Goal: Task Accomplishment & Management: Manage account settings

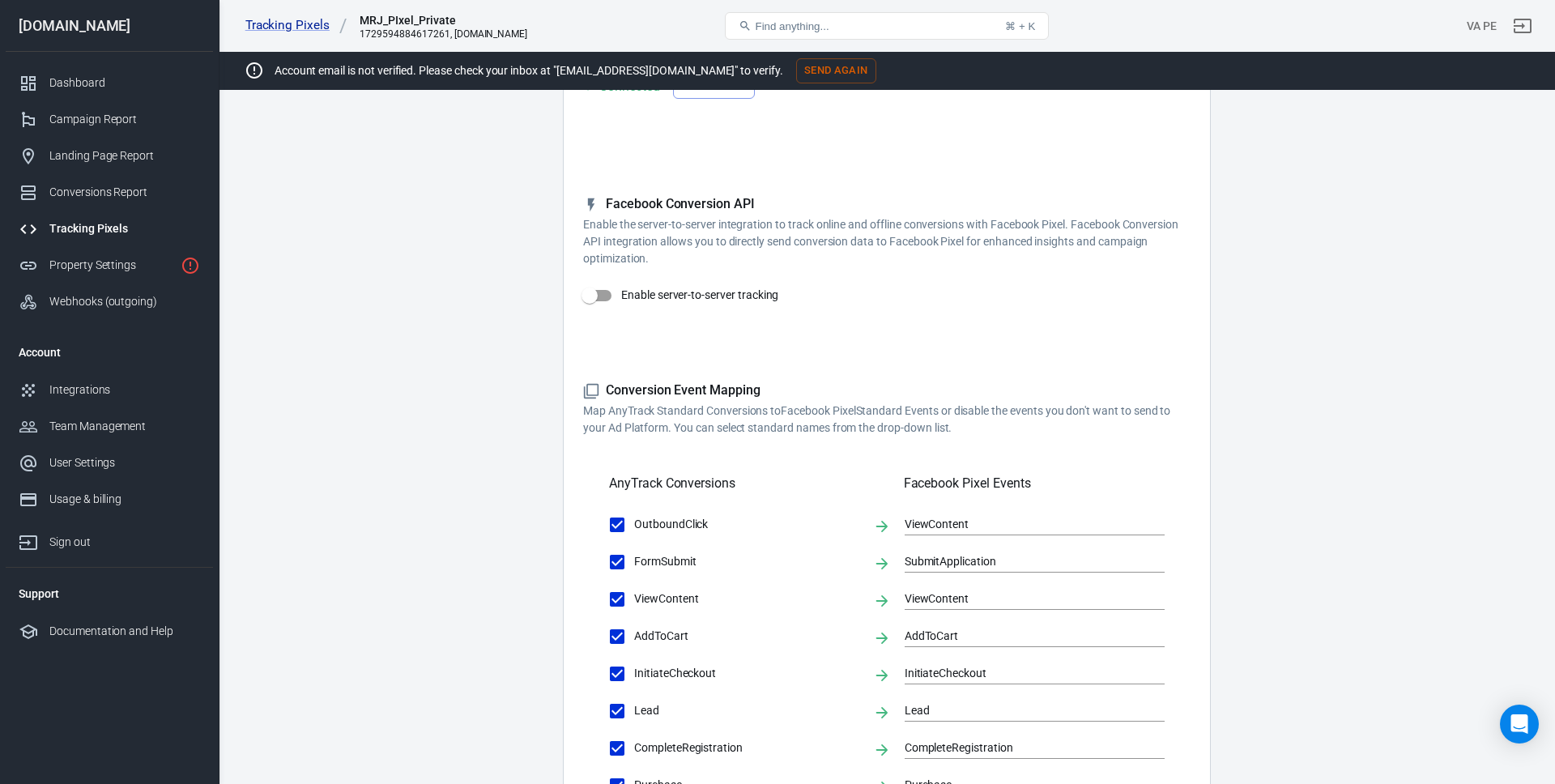
scroll to position [87, 0]
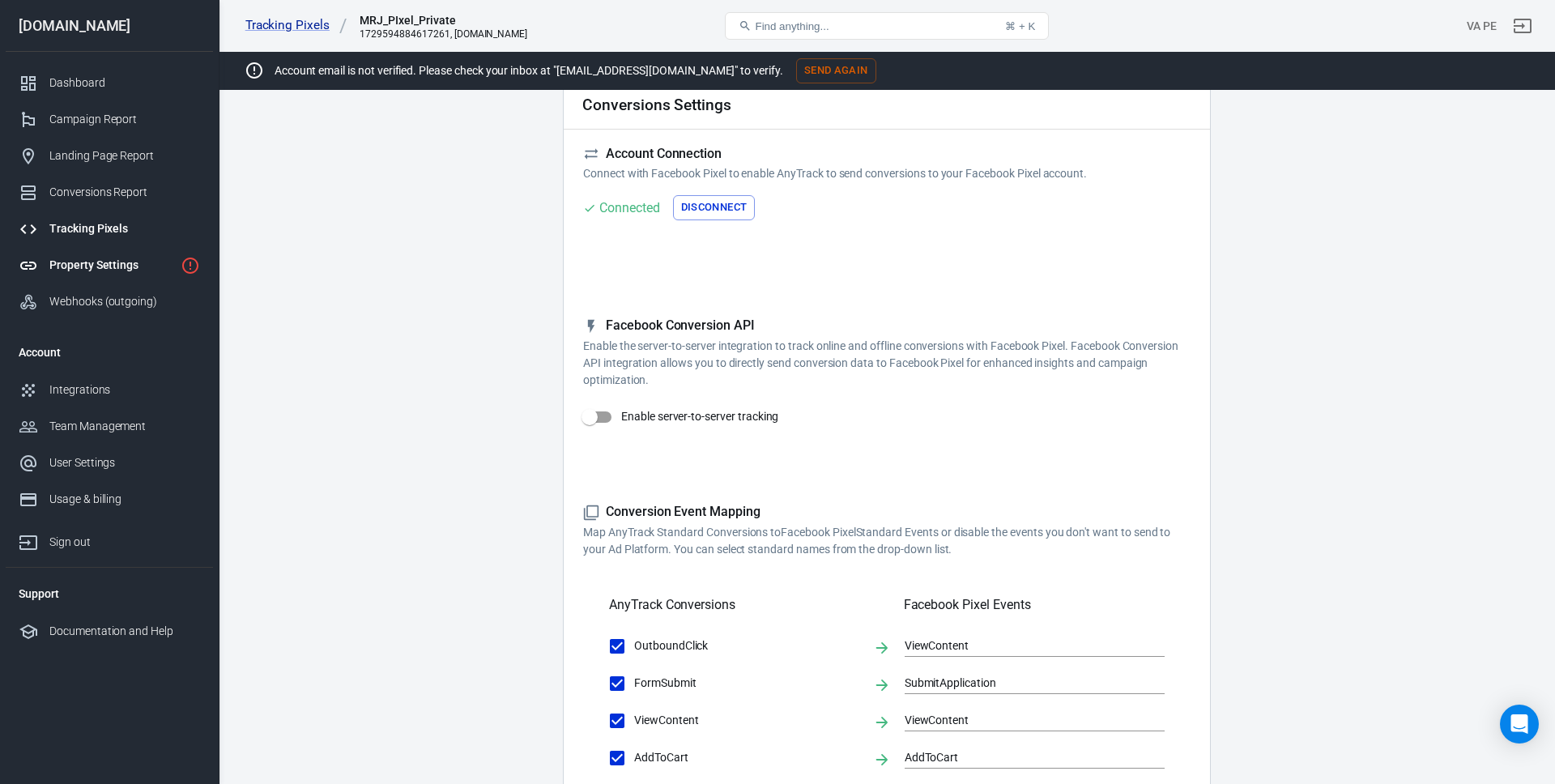
click at [83, 255] on link "Property Settings" at bounding box center [109, 265] width 208 height 36
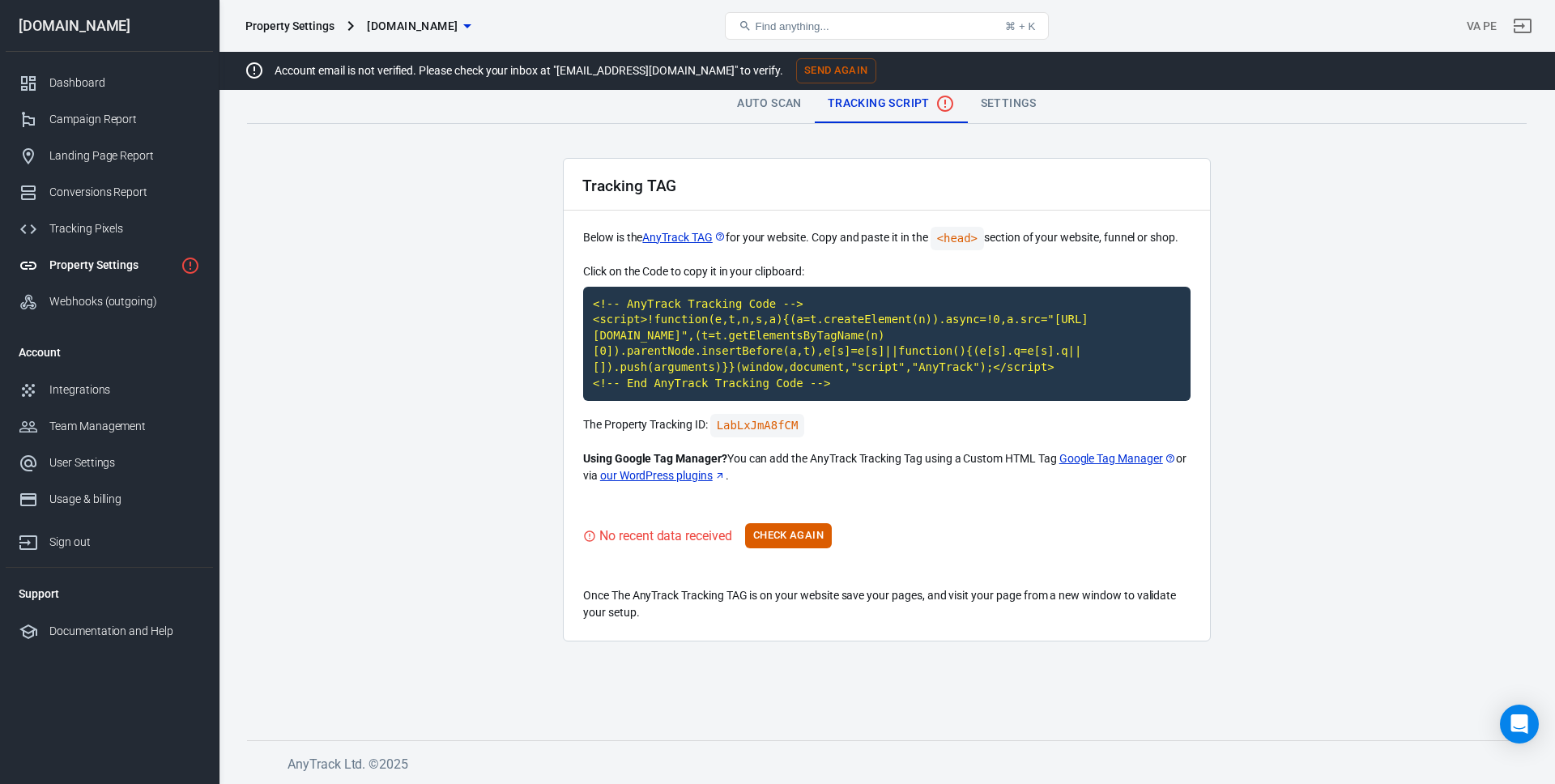
scroll to position [7, 0]
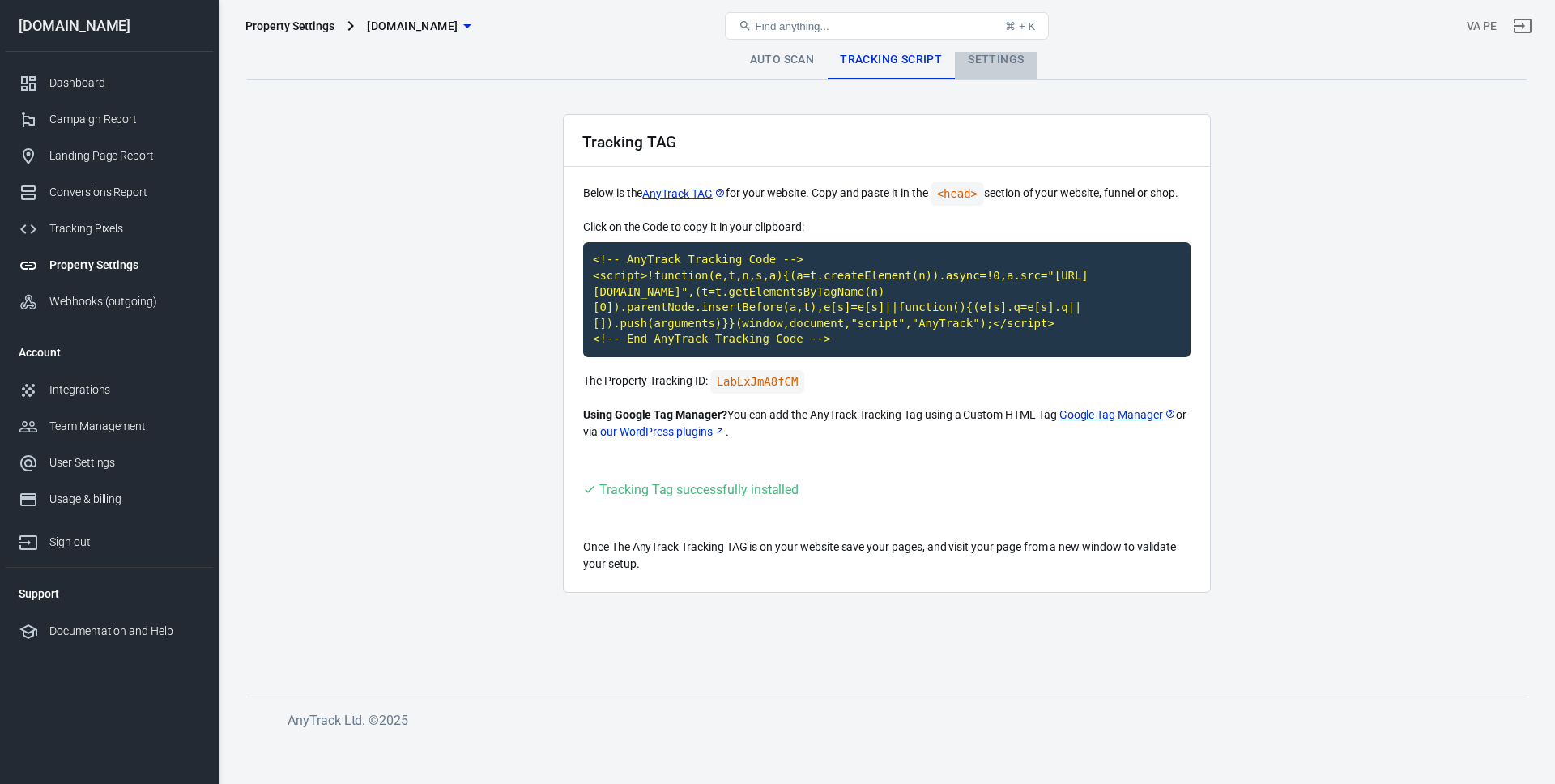
click at [1003, 67] on link "Settings" at bounding box center [995, 60] width 82 height 39
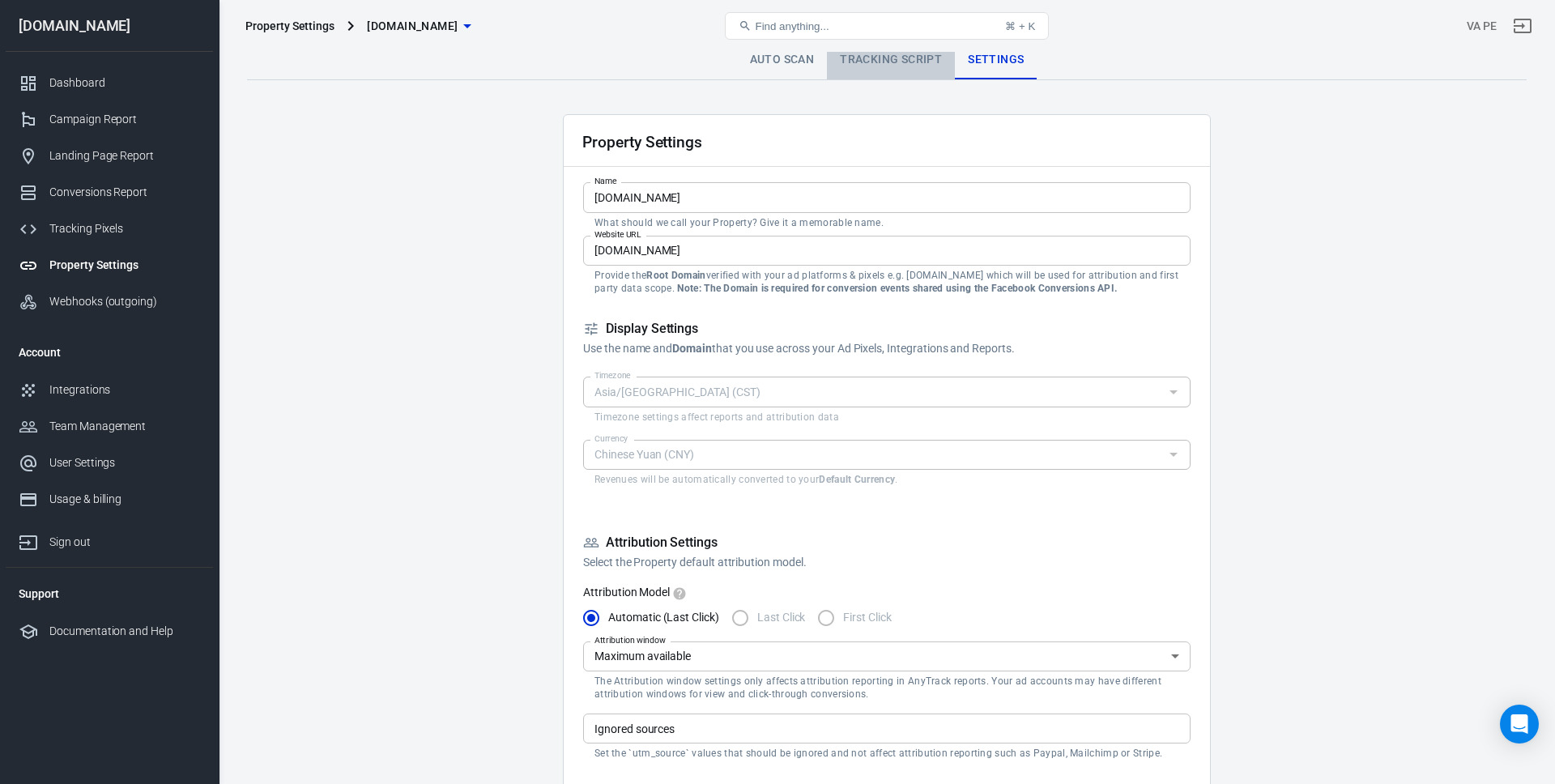
click at [916, 64] on link "Tracking Script" at bounding box center [890, 60] width 128 height 39
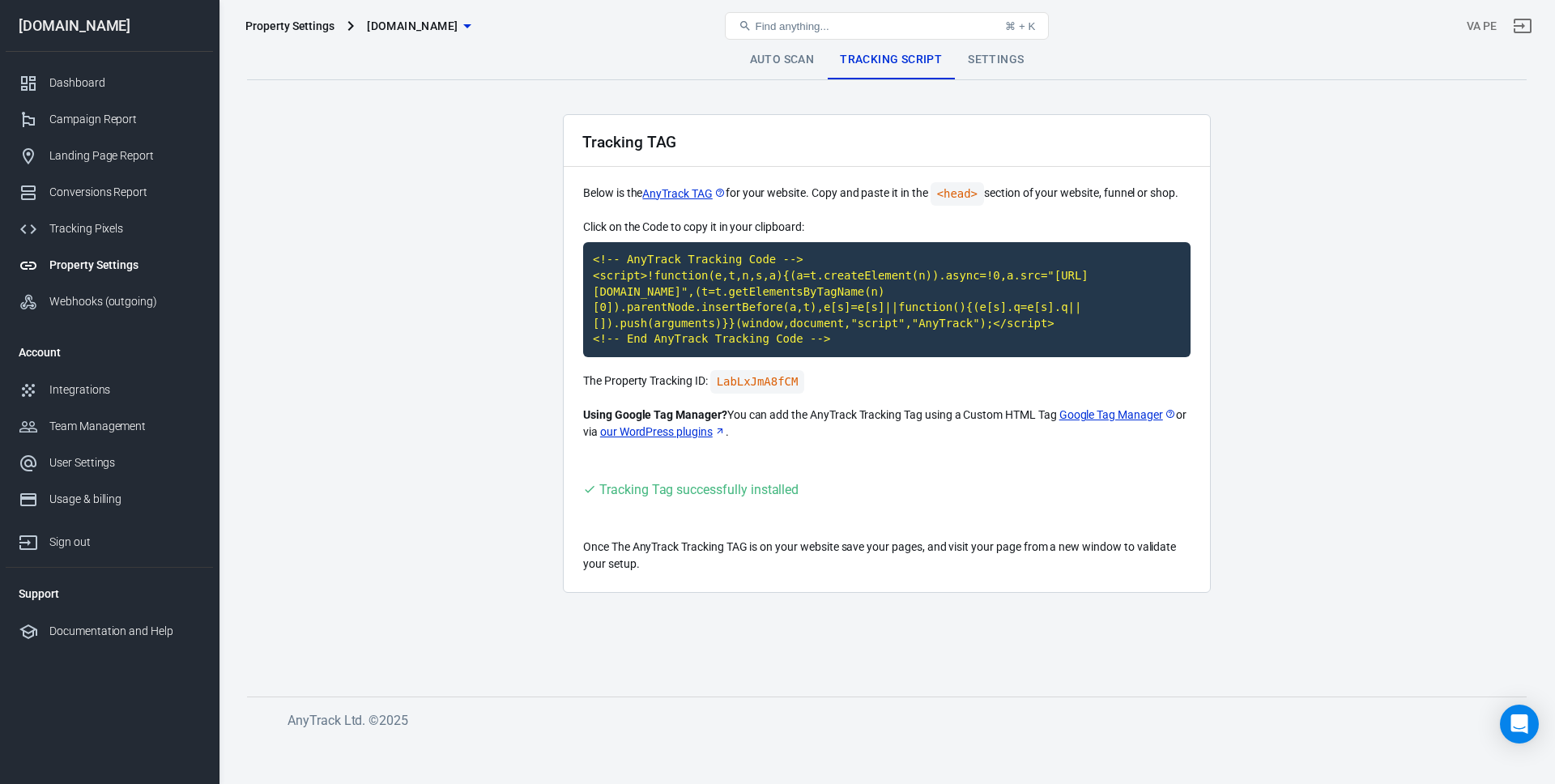
click at [789, 64] on link "Auto Scan" at bounding box center [782, 60] width 91 height 39
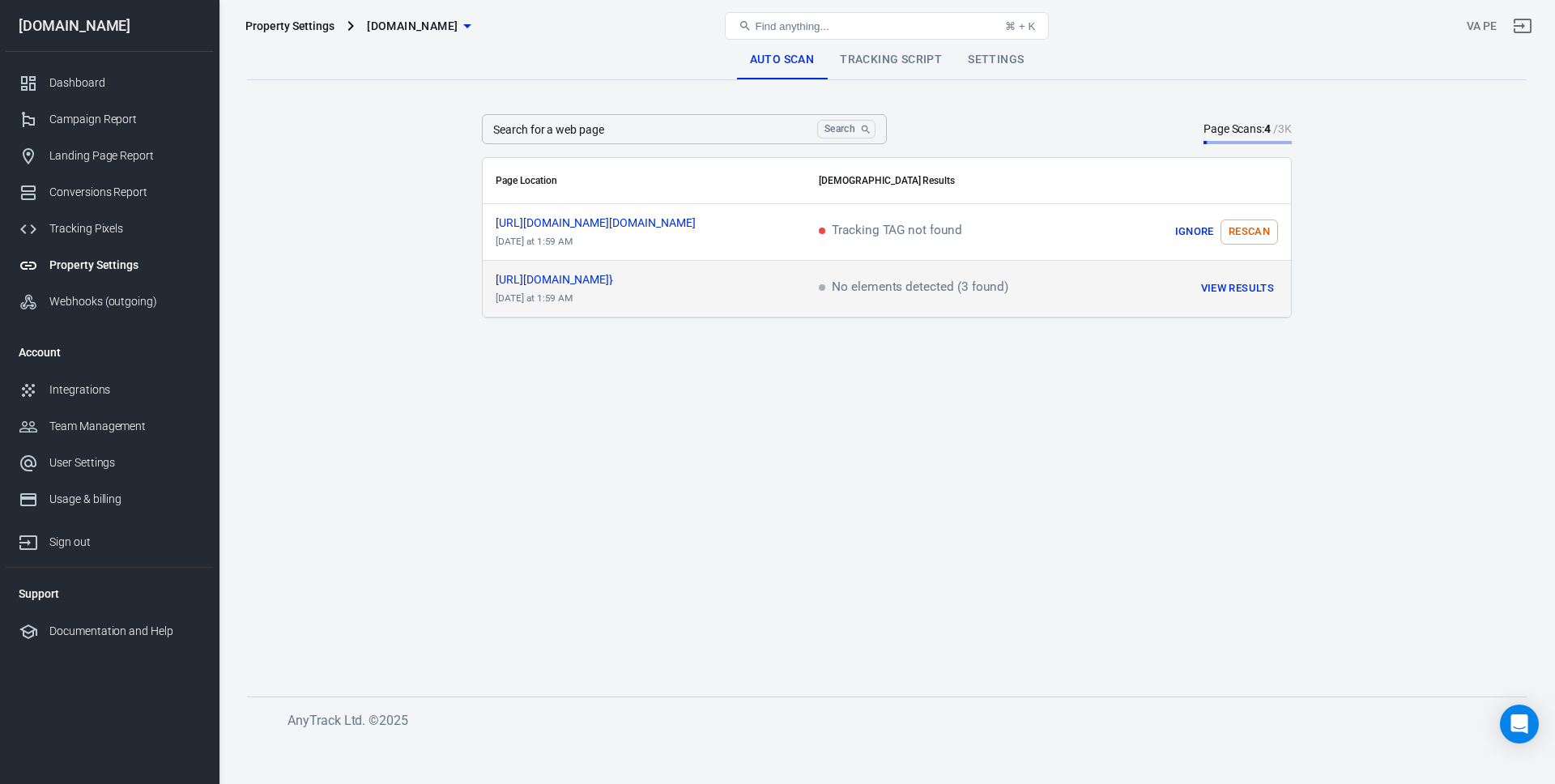
click at [1241, 290] on button "View Results" at bounding box center [1237, 289] width 81 height 25
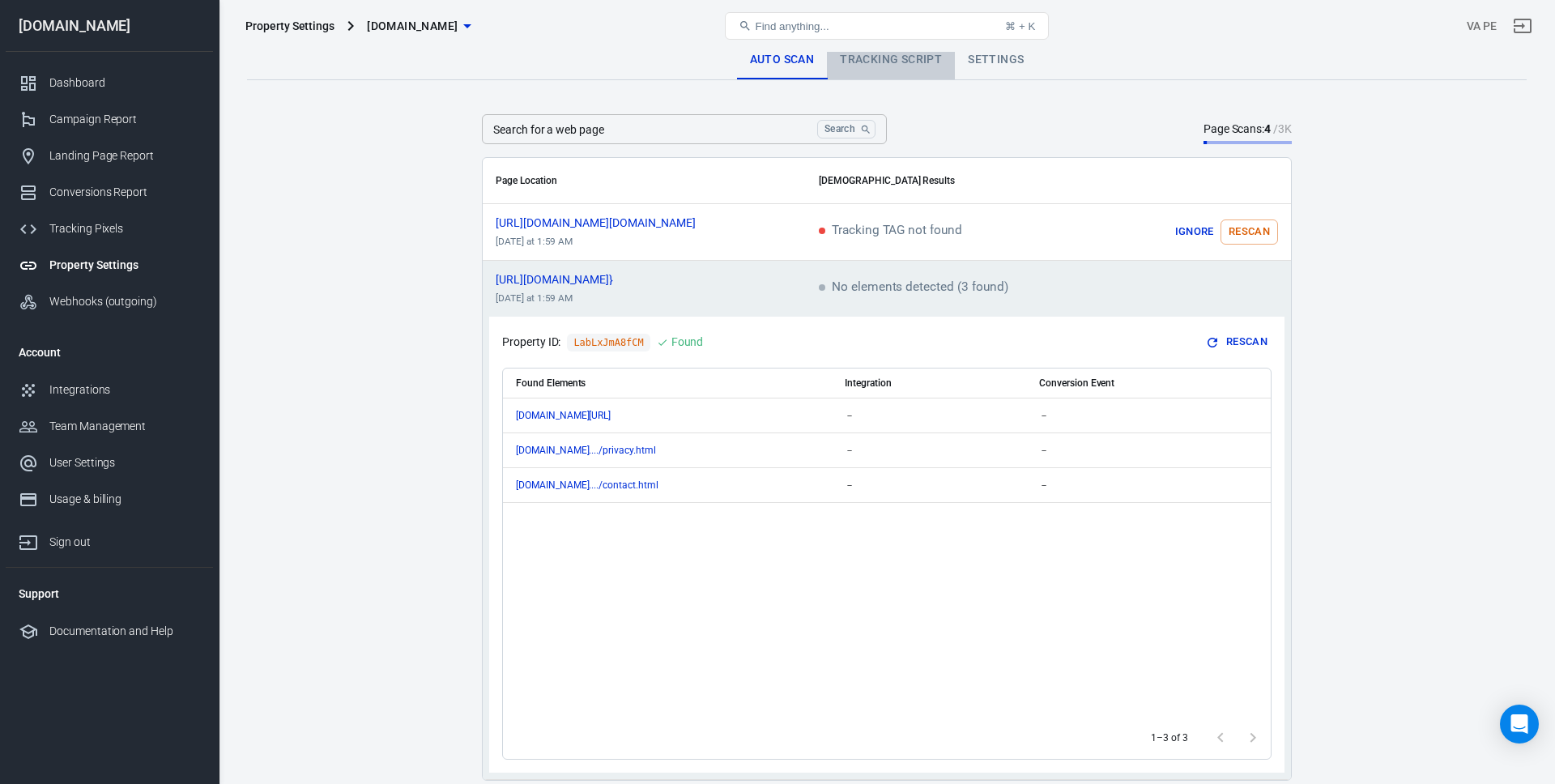
click at [892, 63] on link "Tracking Script" at bounding box center [890, 60] width 128 height 39
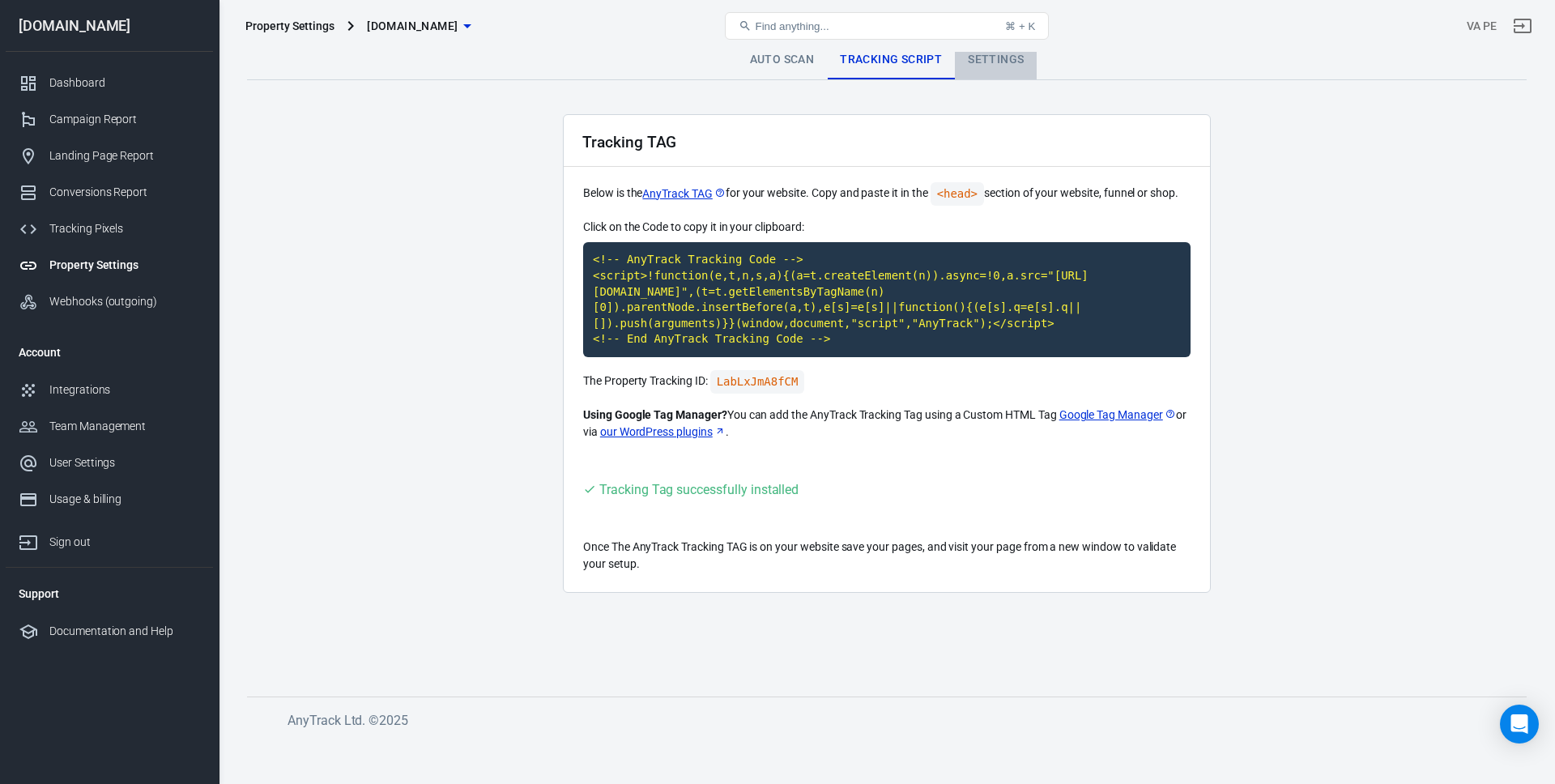
click at [978, 62] on link "Settings" at bounding box center [995, 60] width 82 height 39
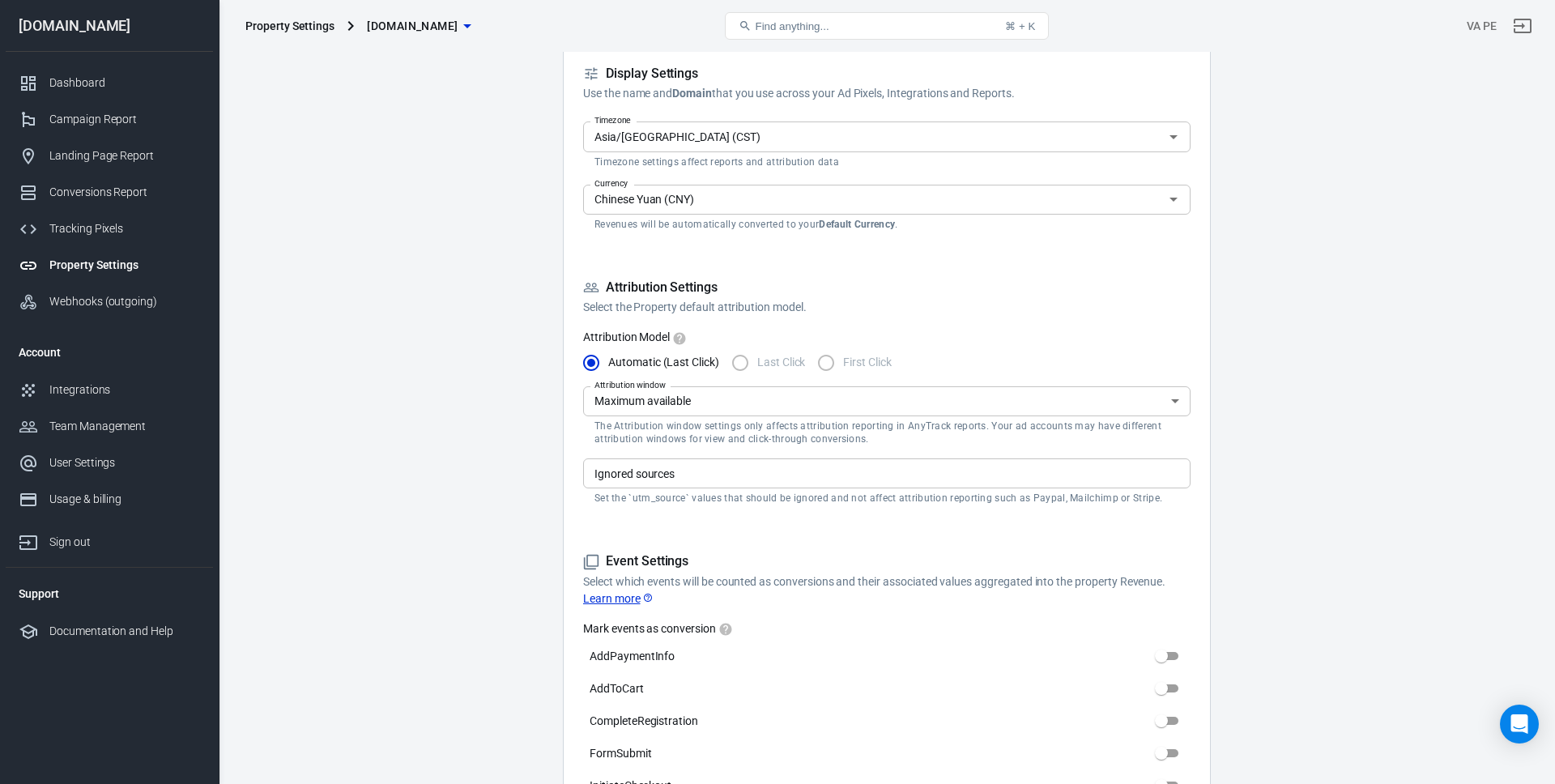
scroll to position [260, 0]
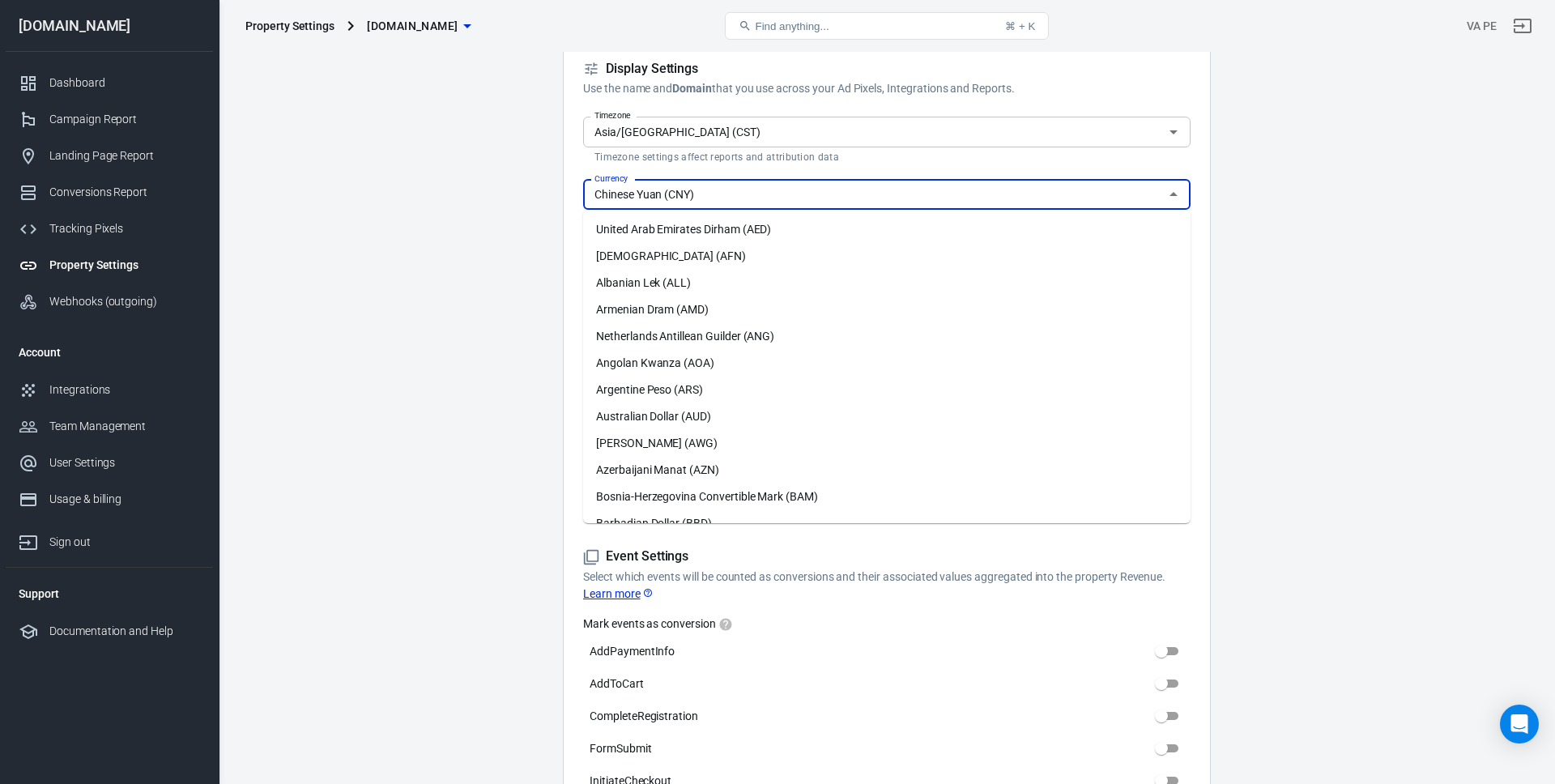
click at [833, 190] on input "Chinese Yuan (CNY)" at bounding box center [873, 195] width 571 height 20
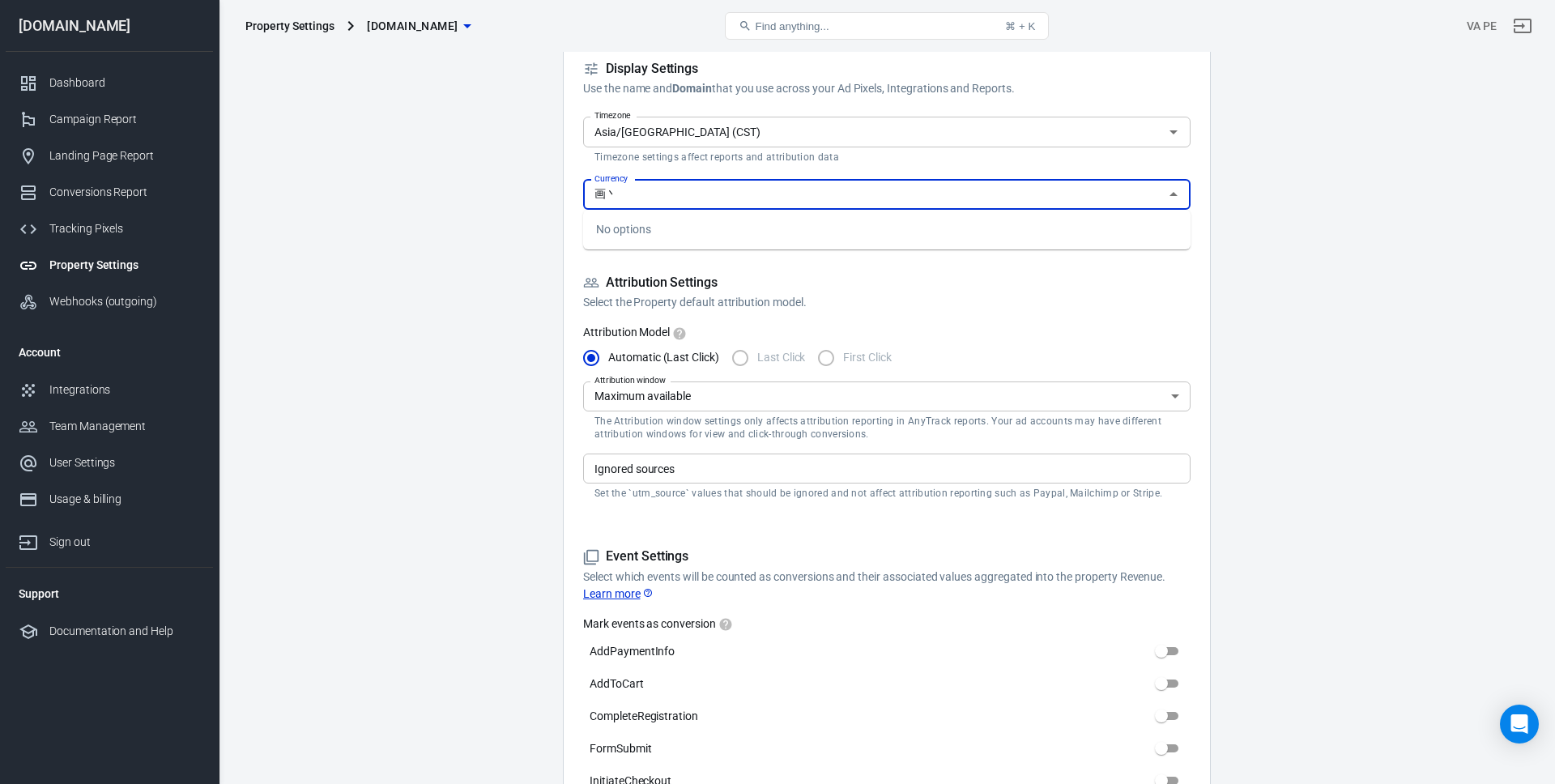
type input "画"
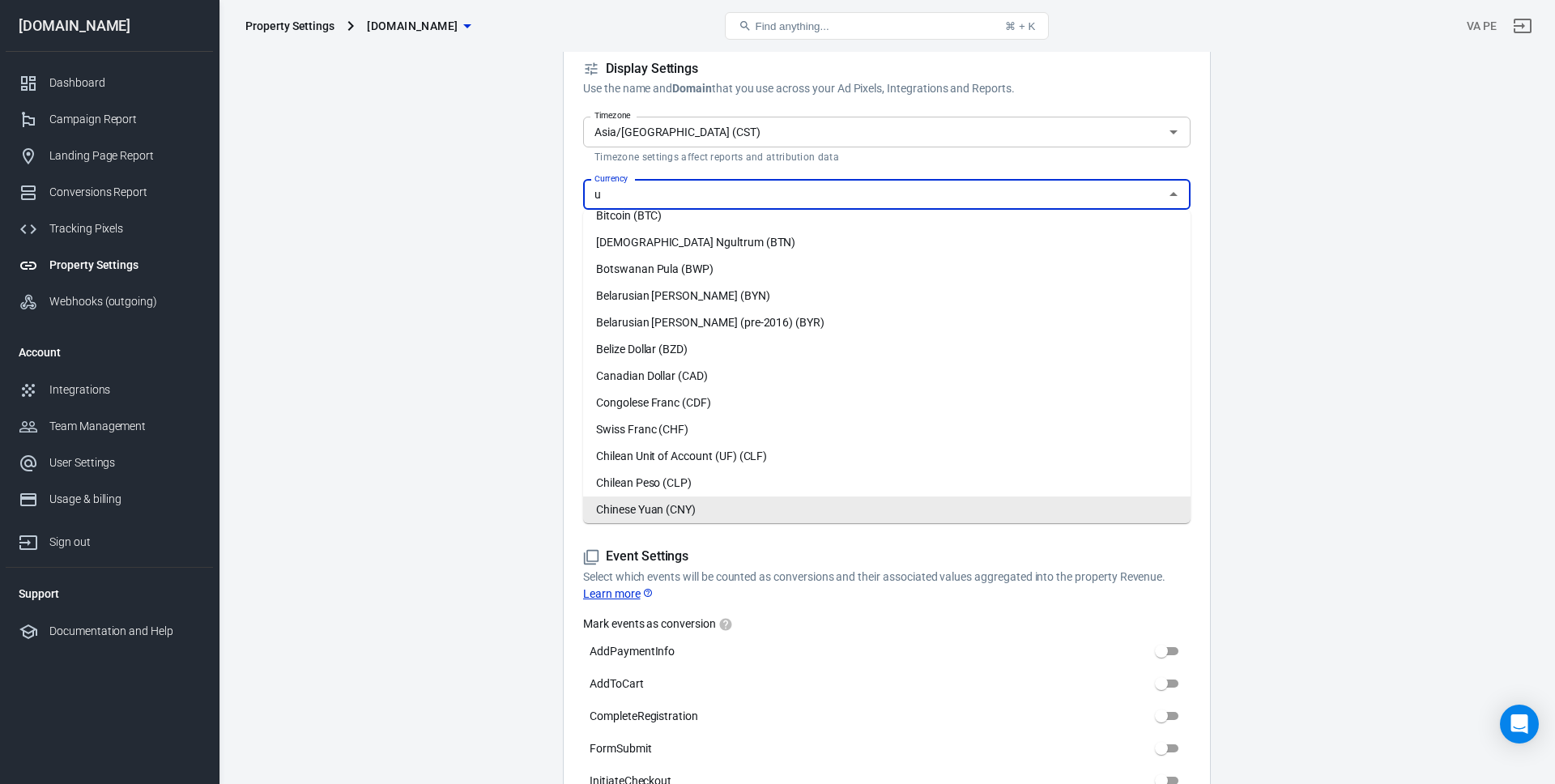
scroll to position [0, 0]
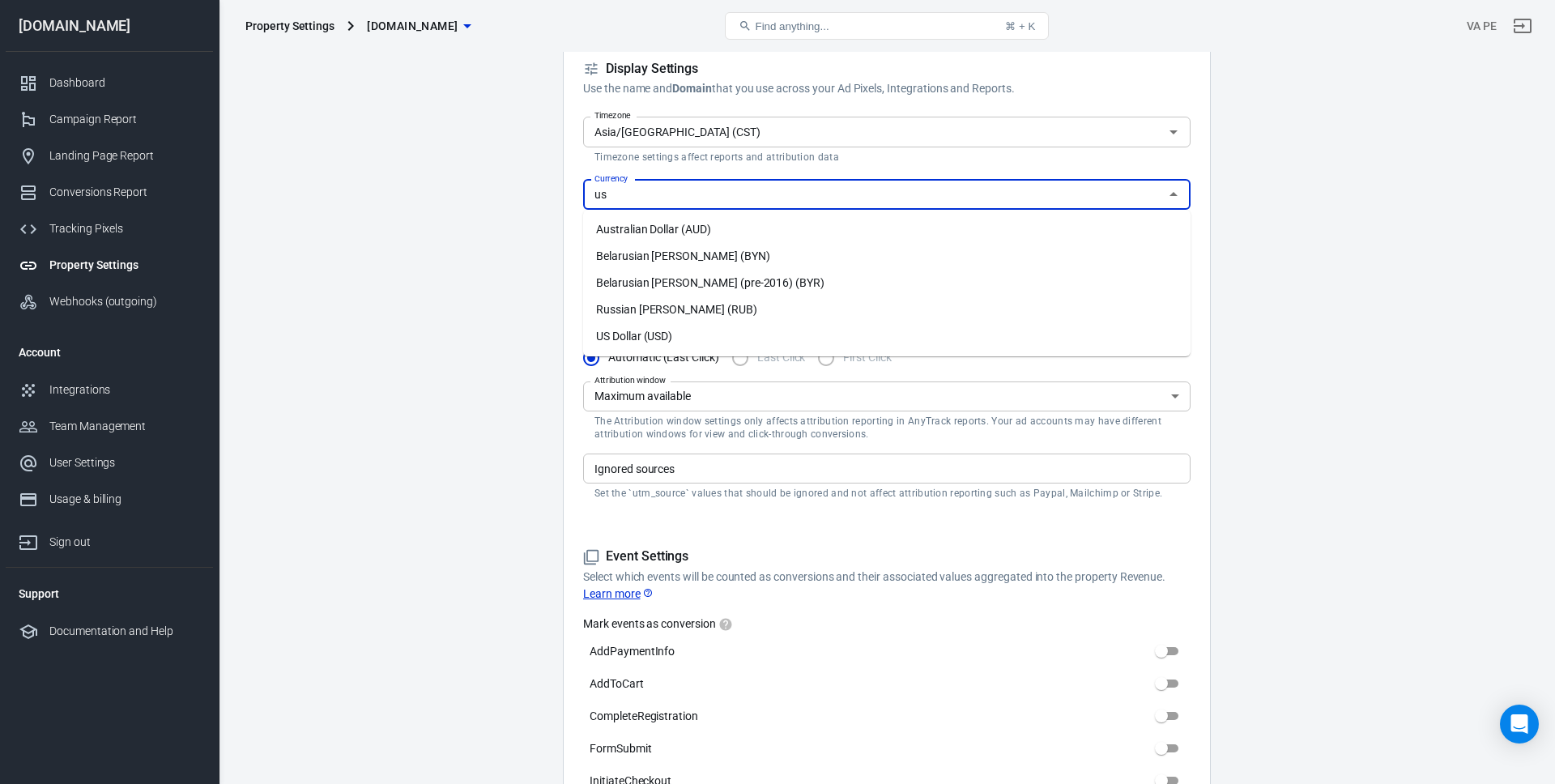
click at [750, 336] on li "US Dollar (USD)" at bounding box center [886, 336] width 607 height 27
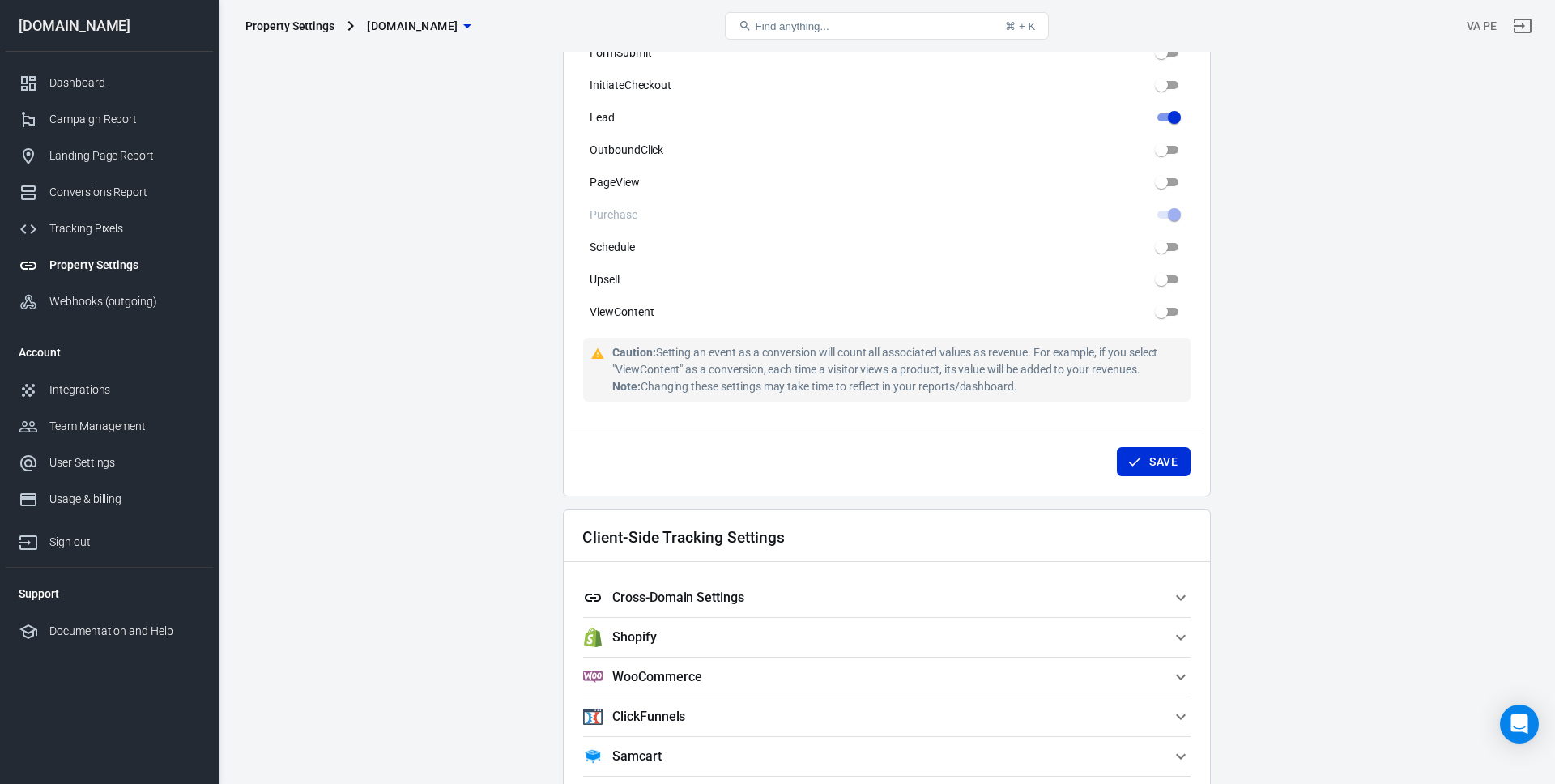
scroll to position [1217, 0]
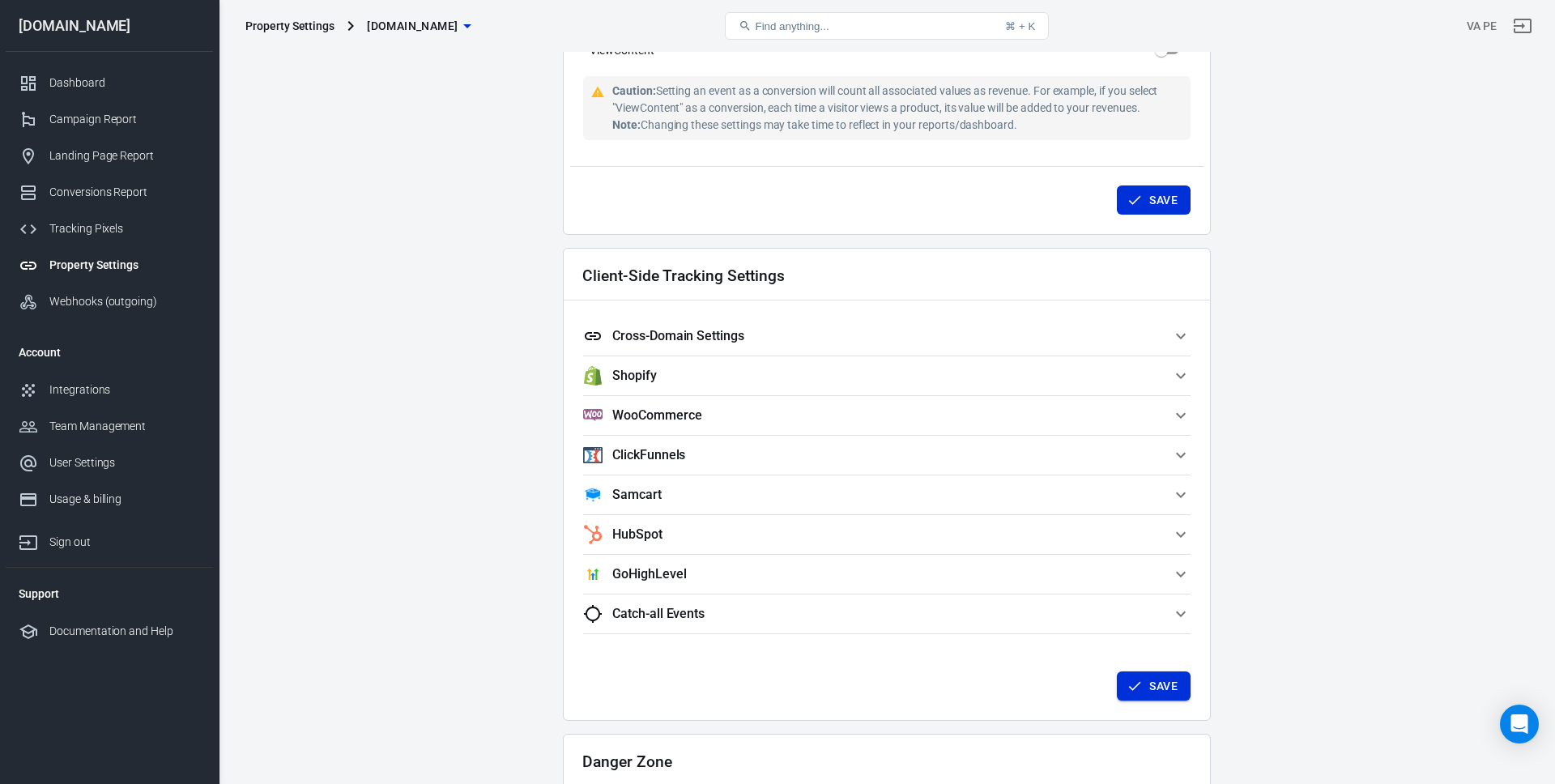
type input "US Dollar (USD)"
click at [1176, 678] on button "Save" at bounding box center [1153, 686] width 74 height 30
click at [1152, 199] on button "Save" at bounding box center [1153, 200] width 74 height 30
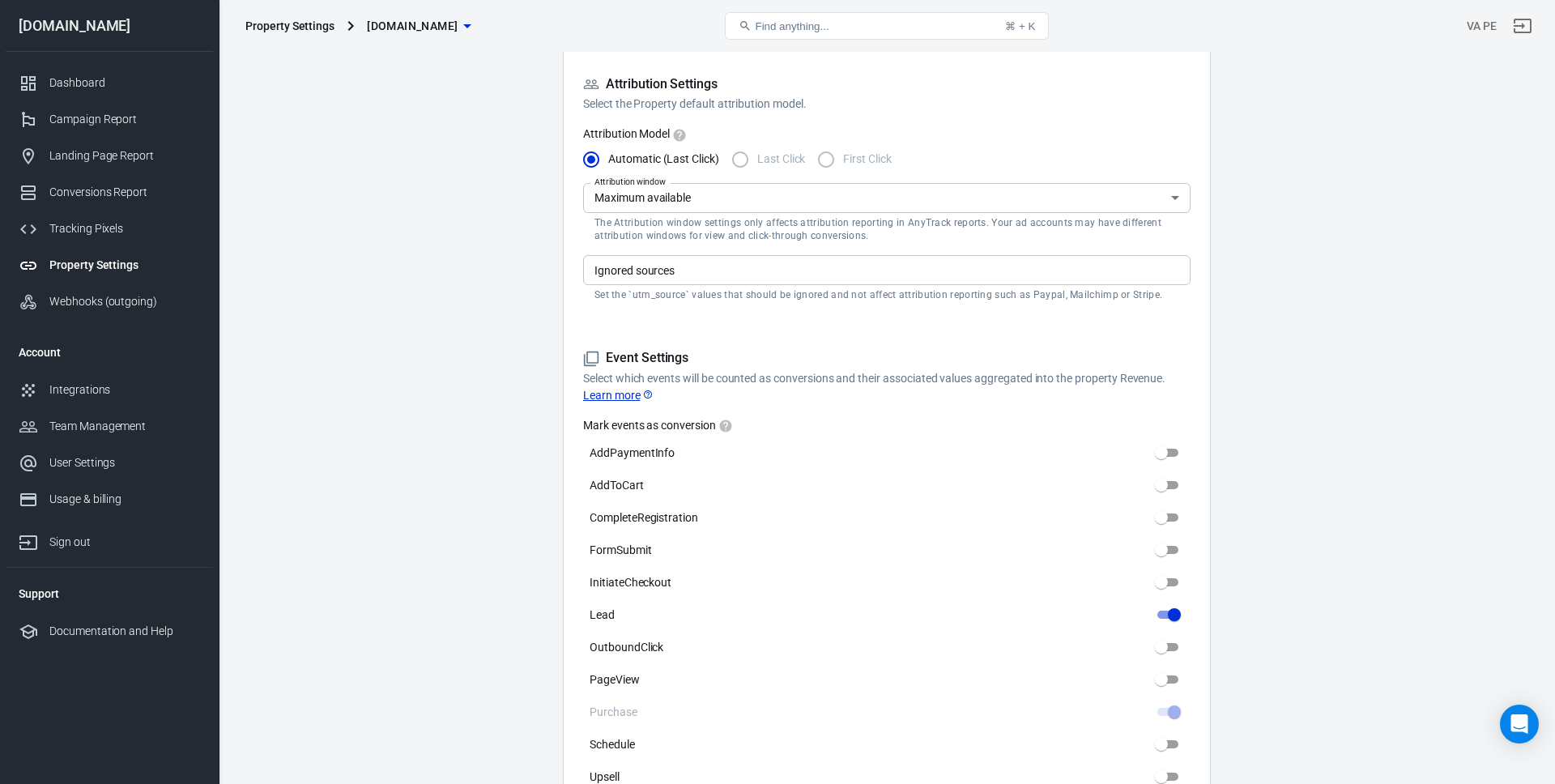
scroll to position [535, 0]
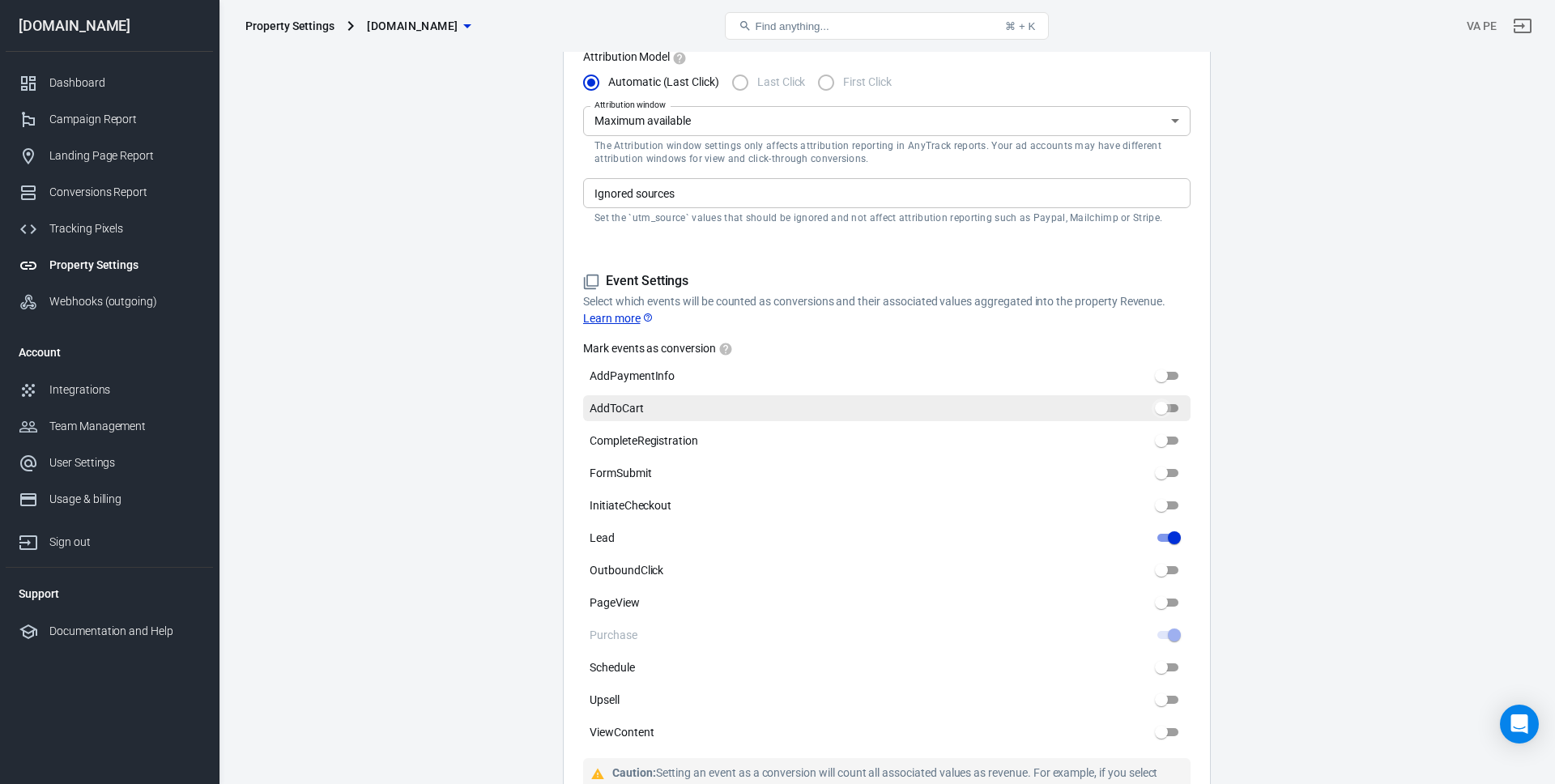
click at [1168, 413] on input "AddToCart" at bounding box center [1161, 407] width 58 height 19
click at [1162, 408] on input "AddToCart" at bounding box center [1174, 407] width 58 height 19
checkbox input "false"
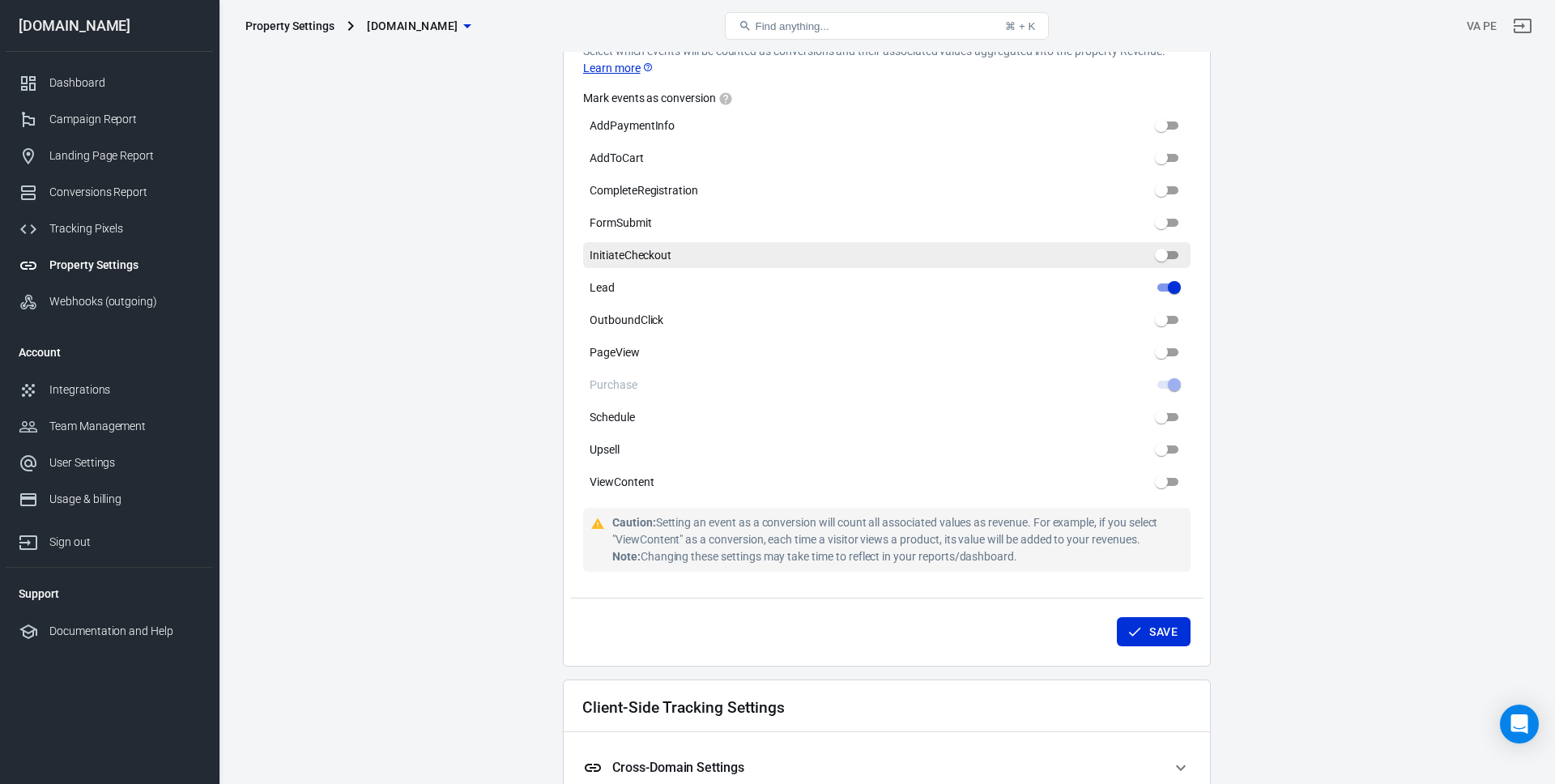
scroll to position [841, 0]
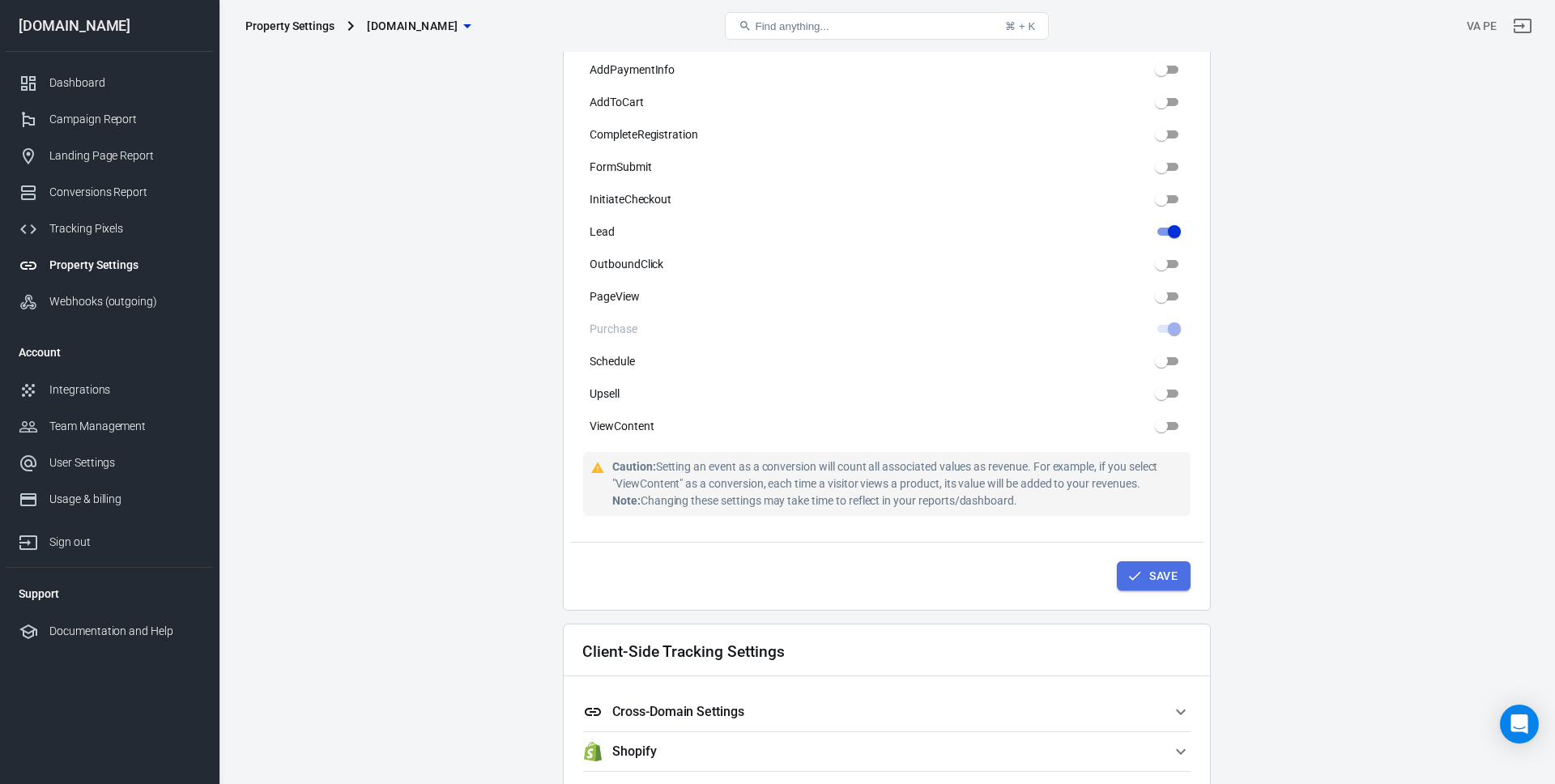
click at [1157, 584] on button "Save" at bounding box center [1153, 576] width 74 height 30
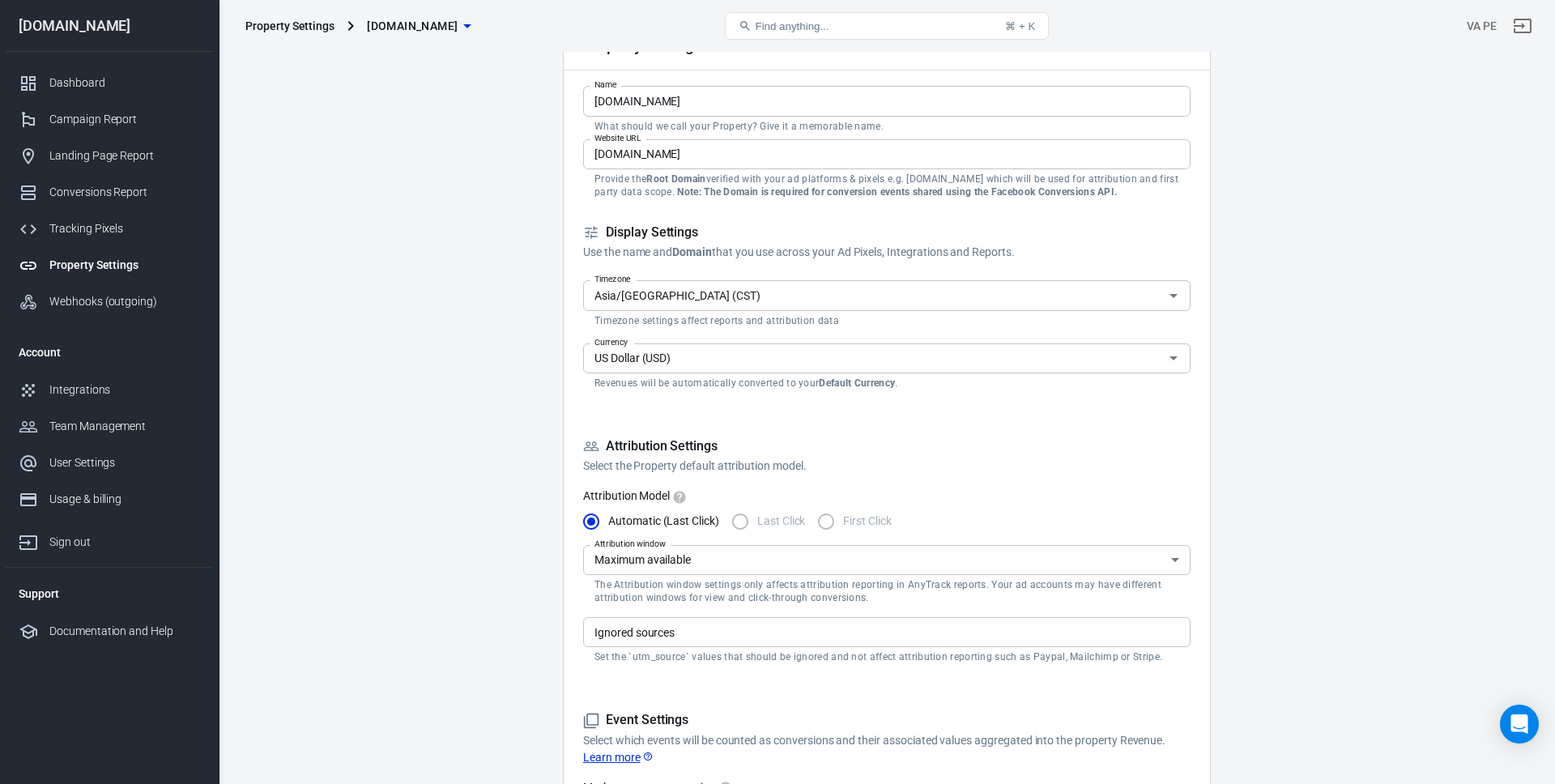
scroll to position [0, 0]
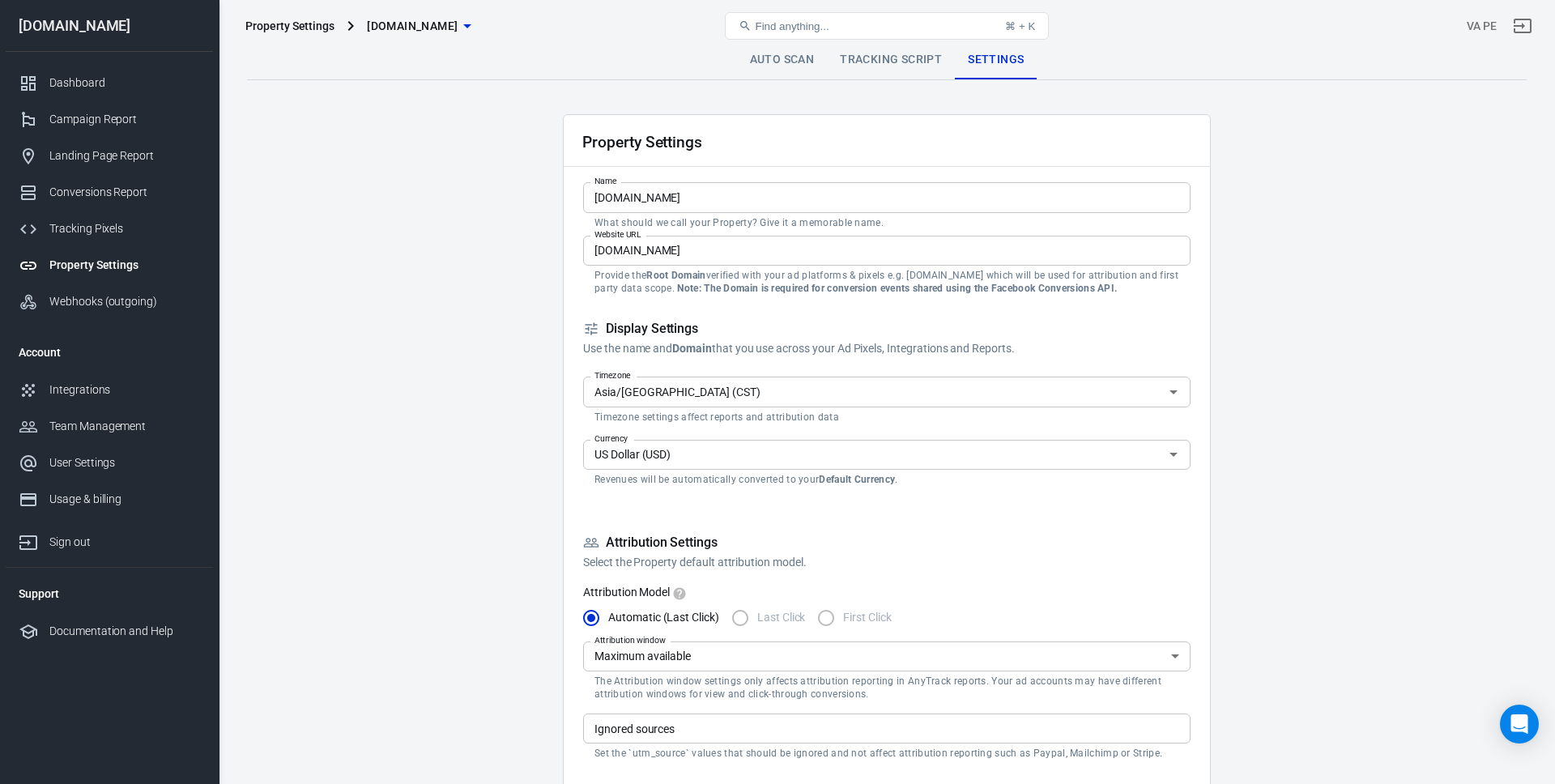
click at [773, 58] on link "Auto Scan" at bounding box center [782, 60] width 91 height 39
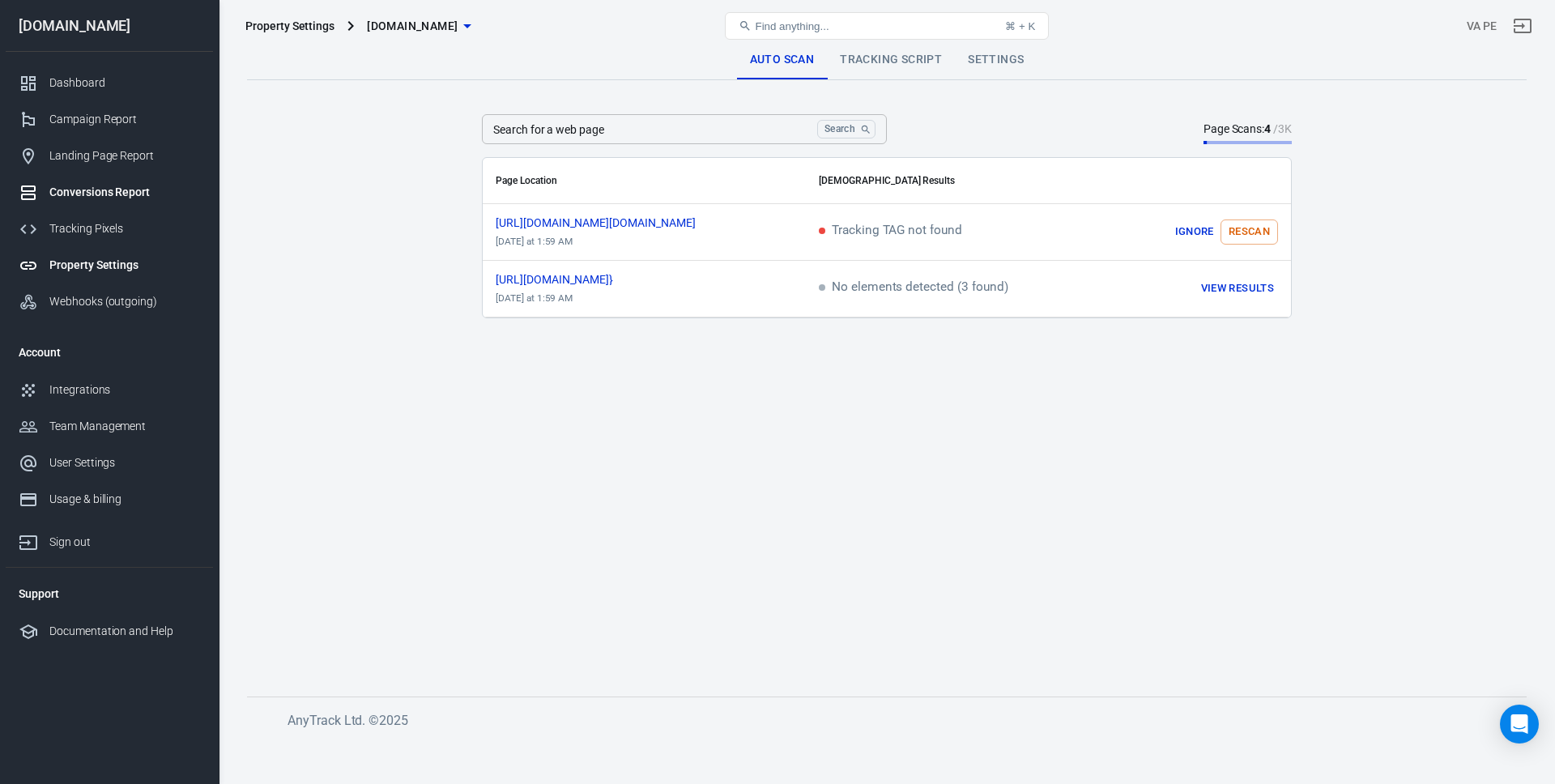
click at [102, 194] on div "Conversions Report" at bounding box center [125, 192] width 151 height 17
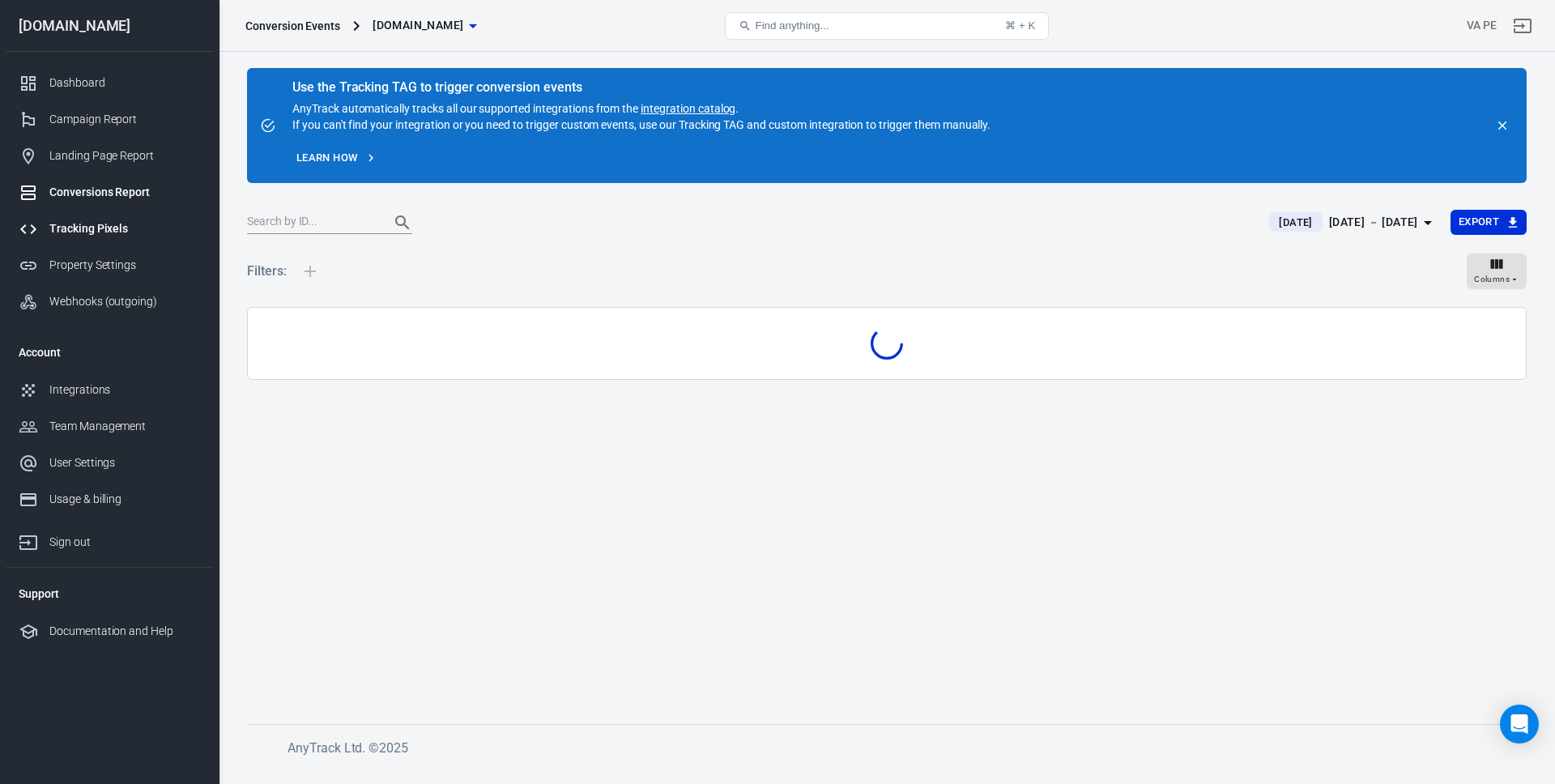
click at [95, 225] on div "Tracking Pixels" at bounding box center [125, 229] width 151 height 17
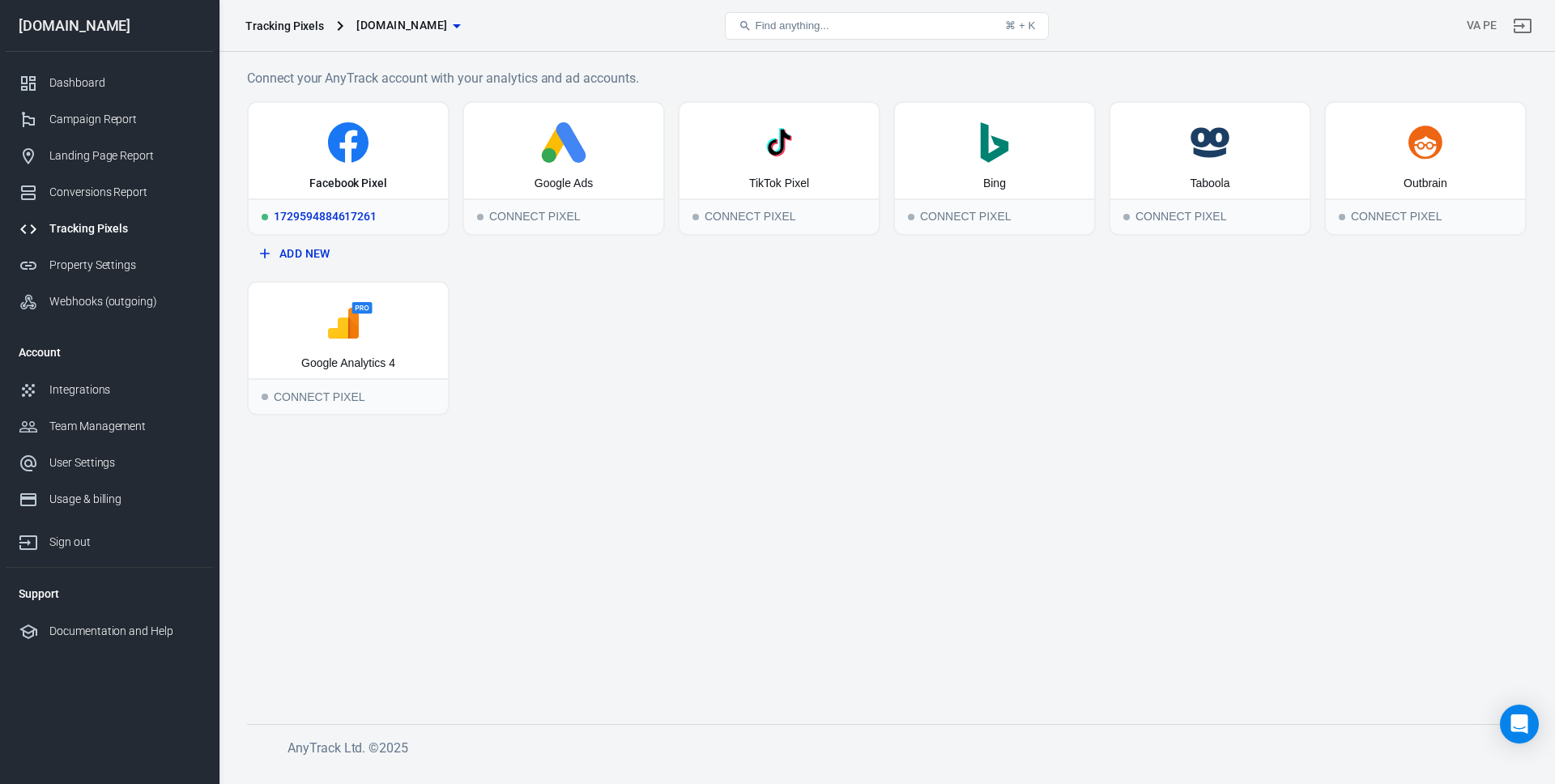
click at [390, 145] on icon at bounding box center [348, 142] width 186 height 41
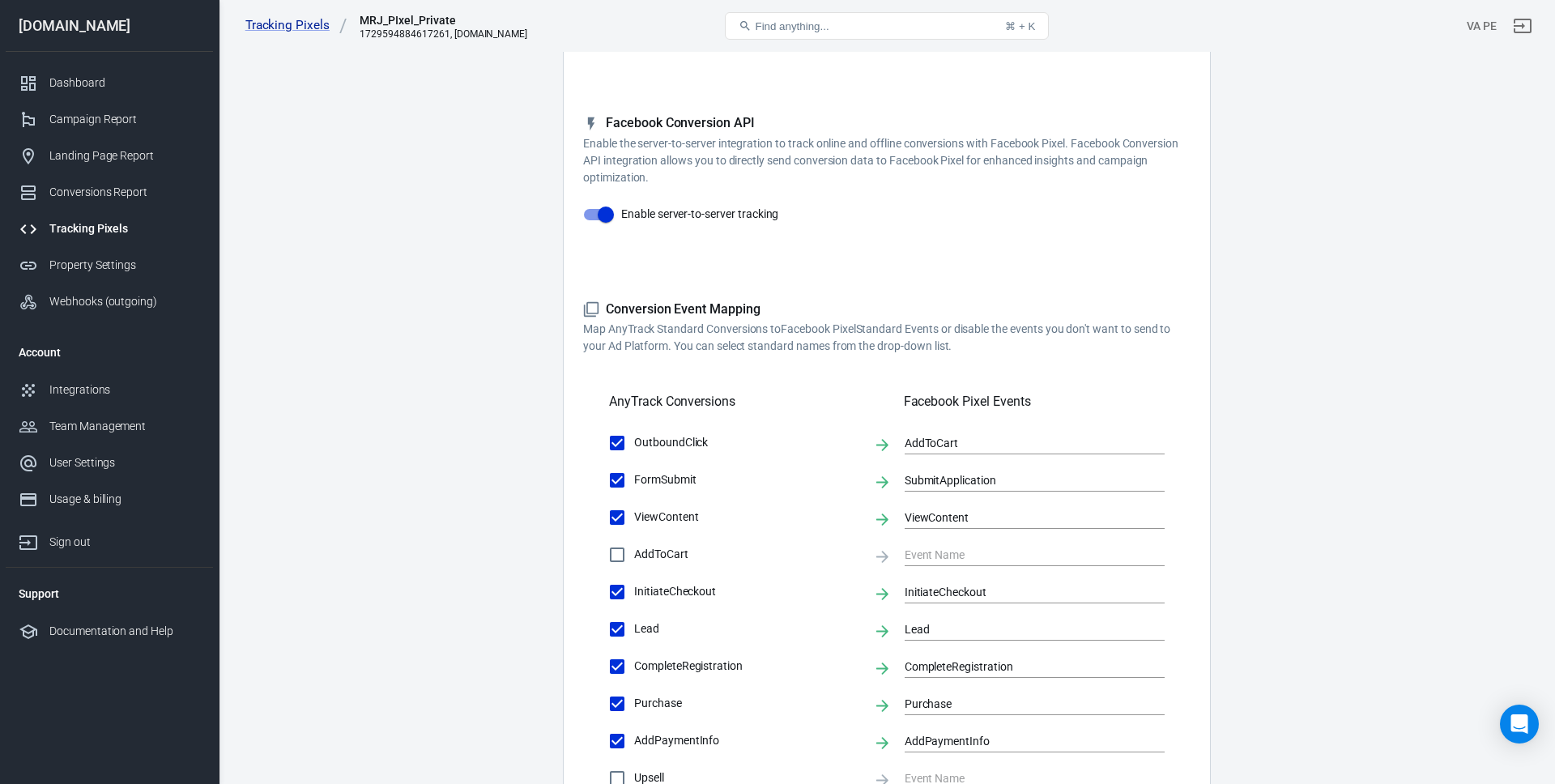
scroll to position [246, 0]
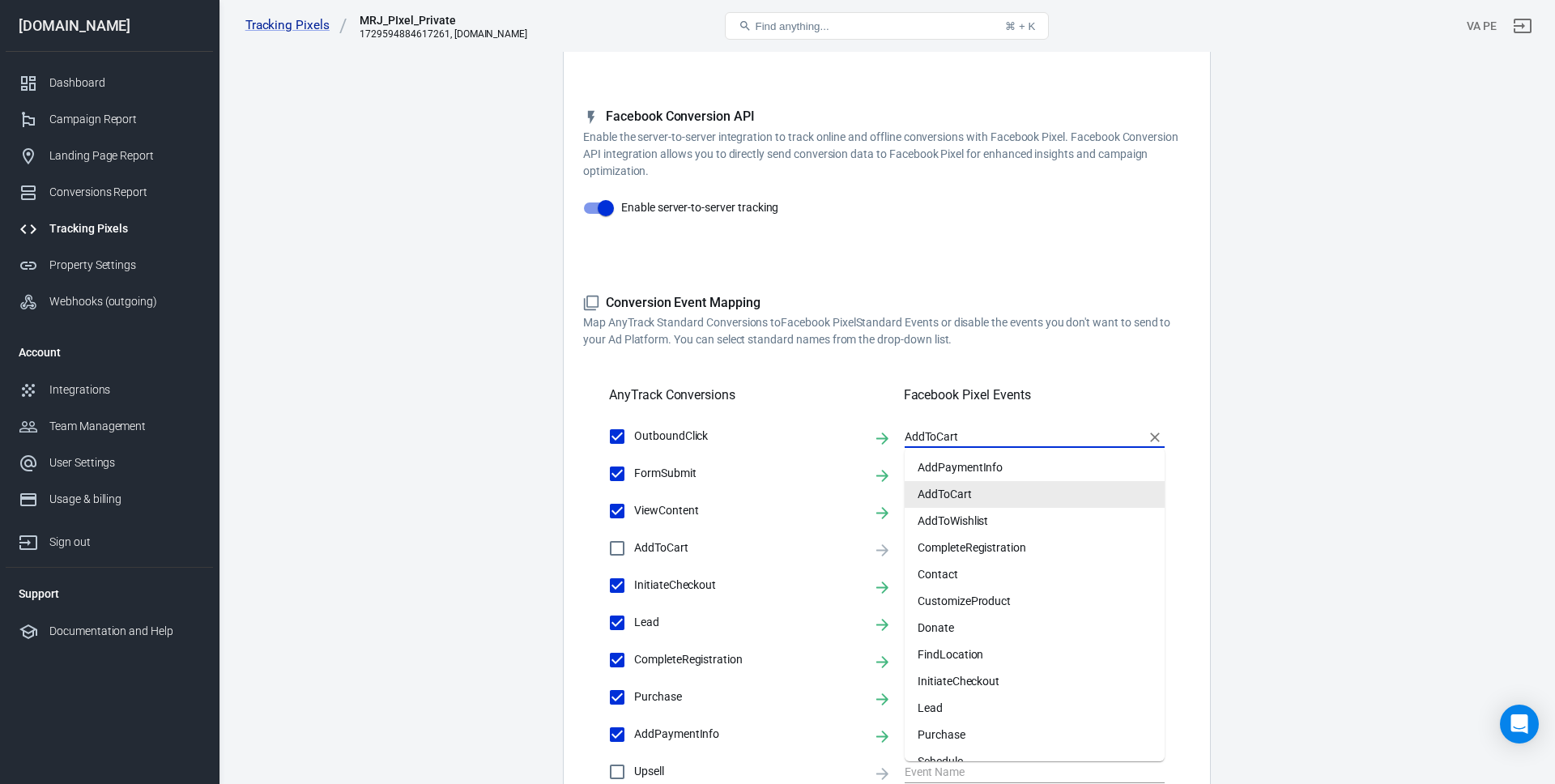
drag, startPoint x: 968, startPoint y: 433, endPoint x: 861, endPoint y: 428, distance: 107.1
click at [861, 428] on div "OutboundClick AddToCart" at bounding box center [887, 436] width 556 height 34
click at [1205, 340] on div "Conversions Settings Account Connection Connect with Facebook Pixel to enable A…" at bounding box center [887, 489] width 648 height 1243
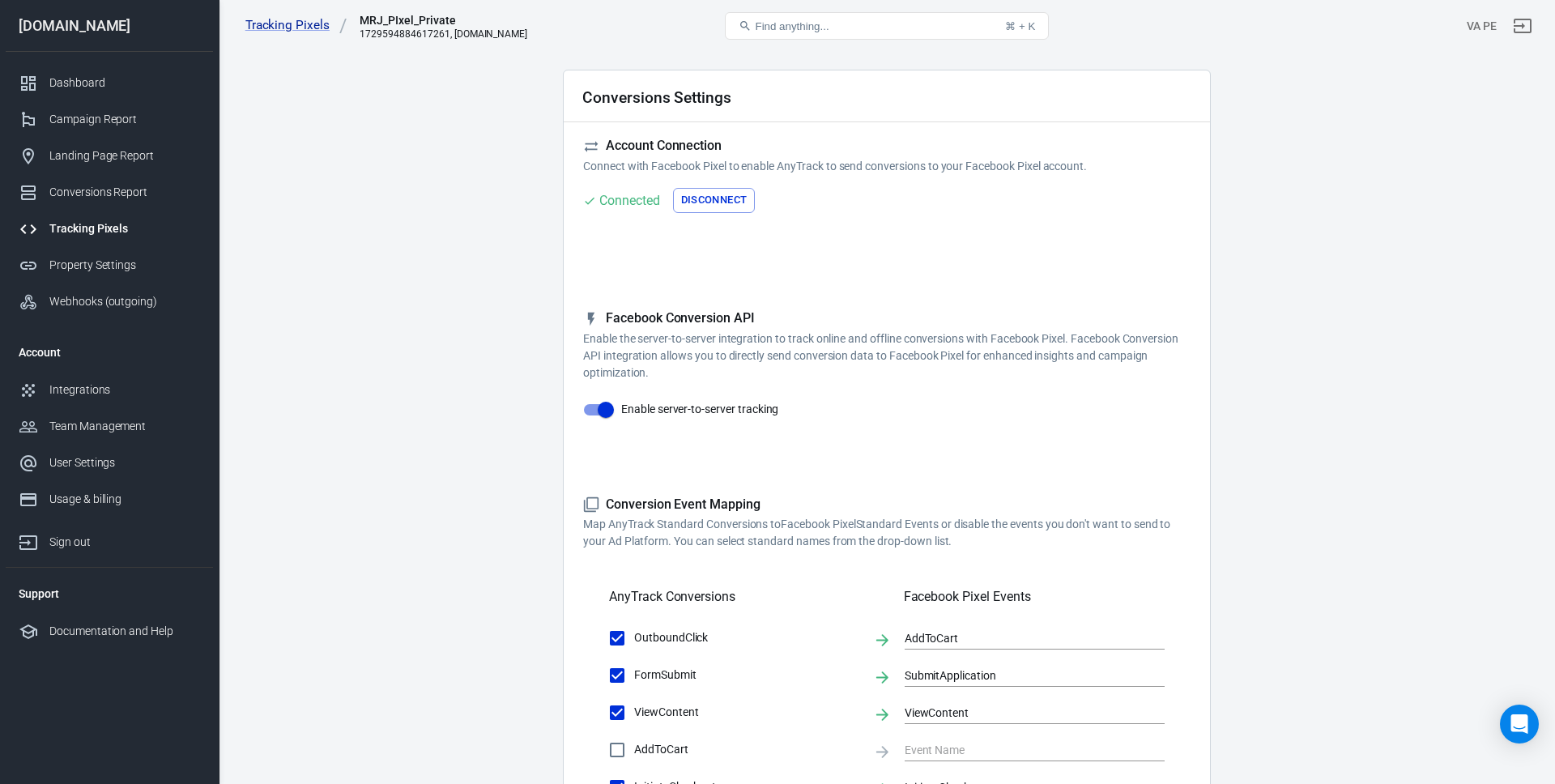
scroll to position [0, 0]
